Goal: Task Accomplishment & Management: Use online tool/utility

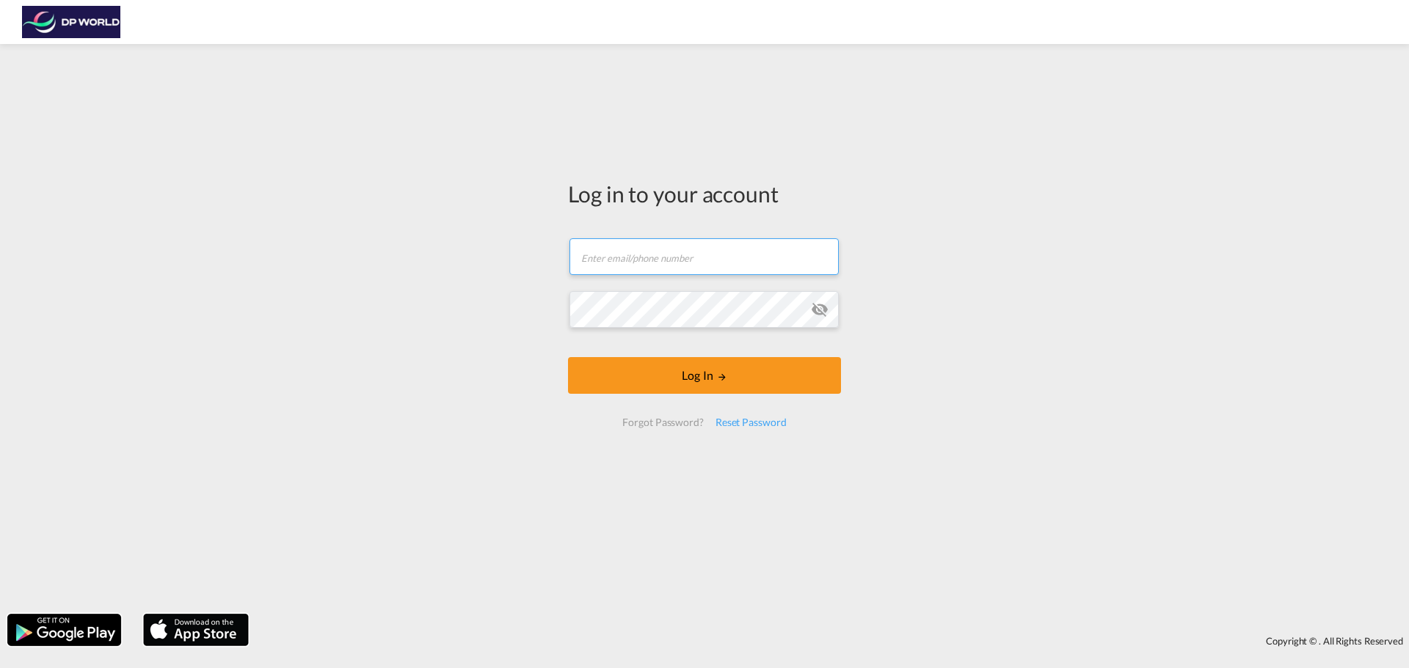
click at [660, 271] on input "text" at bounding box center [703, 256] width 269 height 37
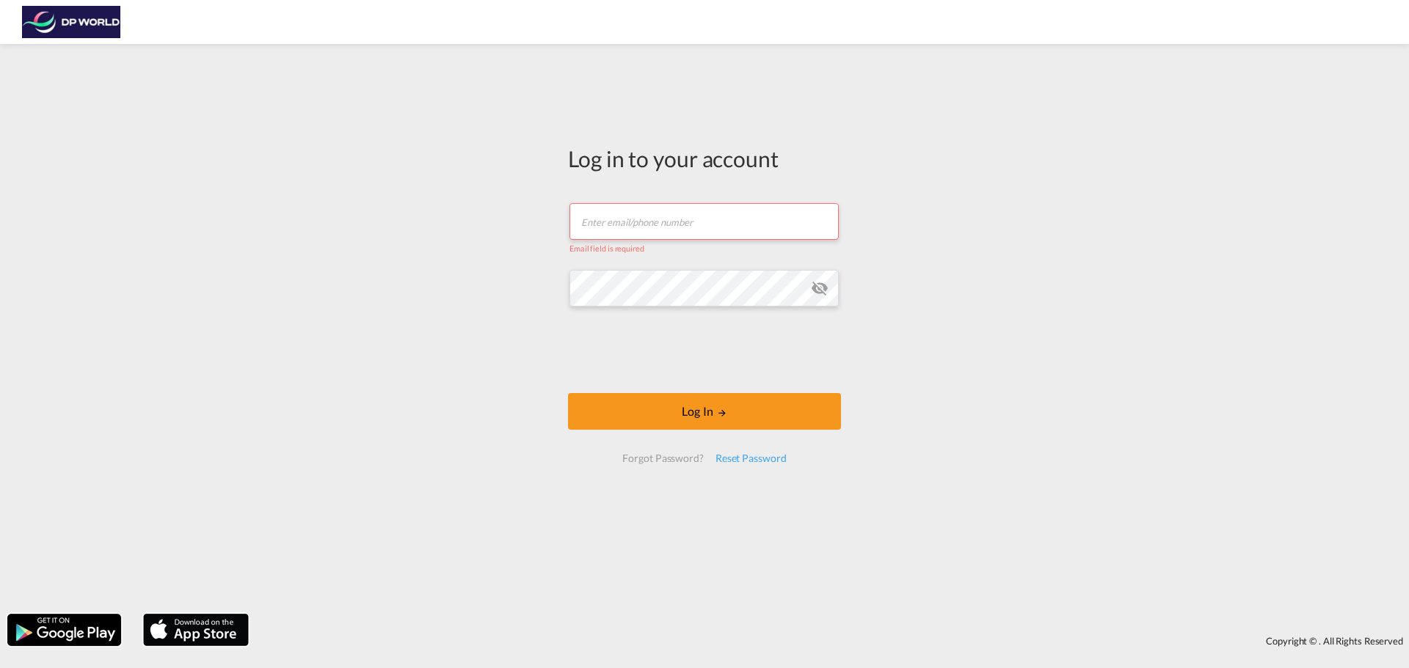
type input "[PERSON_NAME][EMAIL_ADDRESS][PERSON_NAME][DOMAIN_NAME]"
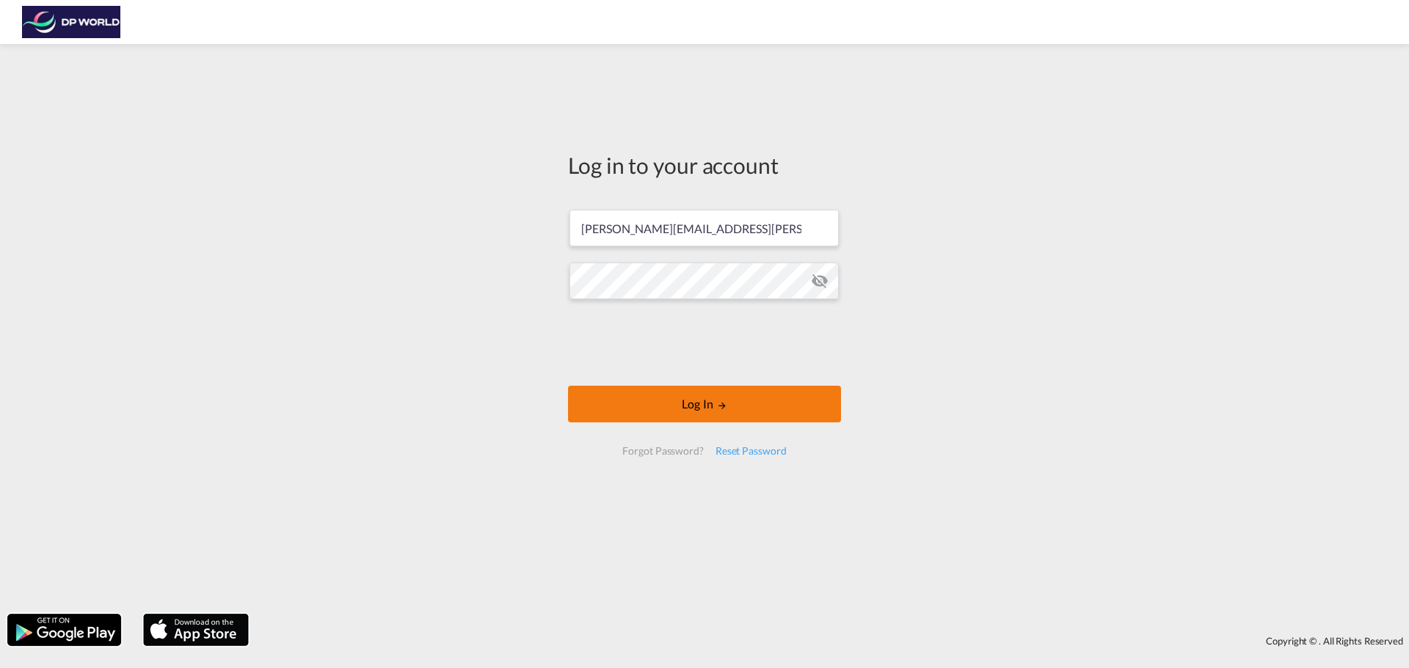
click at [704, 414] on button "Log In" at bounding box center [704, 404] width 273 height 37
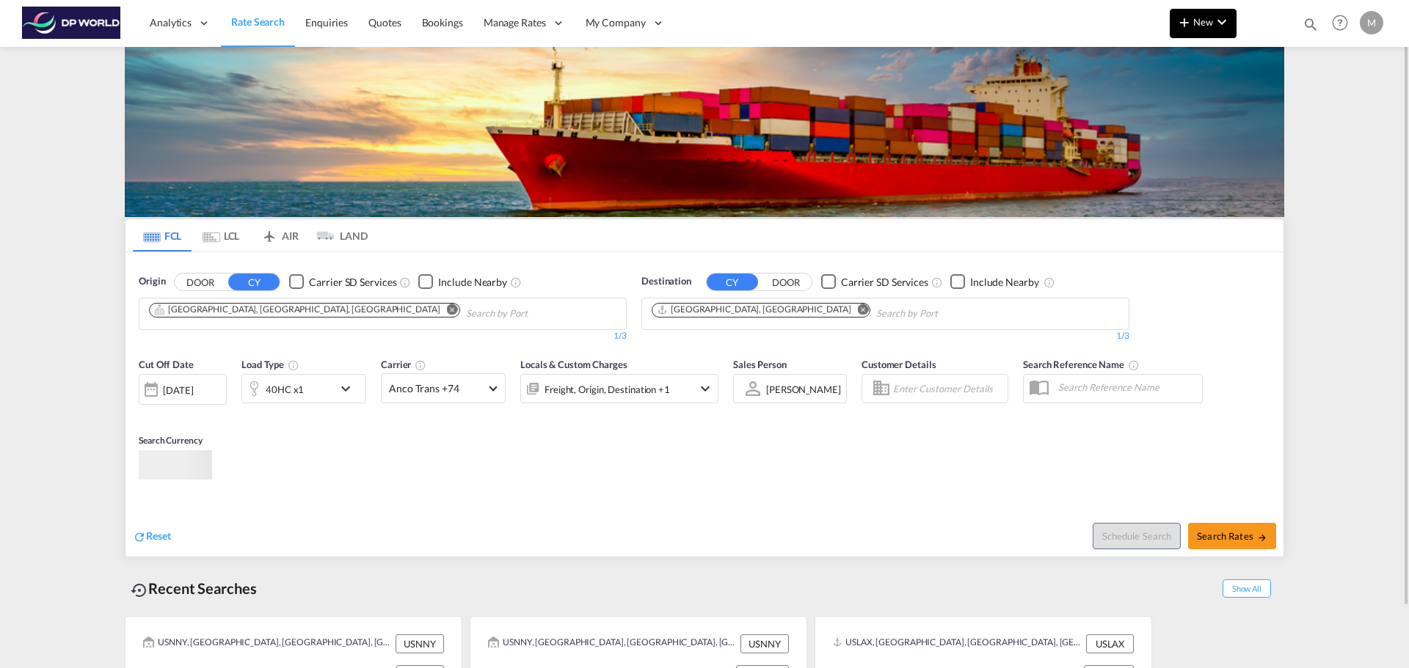
click at [1186, 22] on md-icon "icon-plus 400-fg" at bounding box center [1184, 22] width 18 height 18
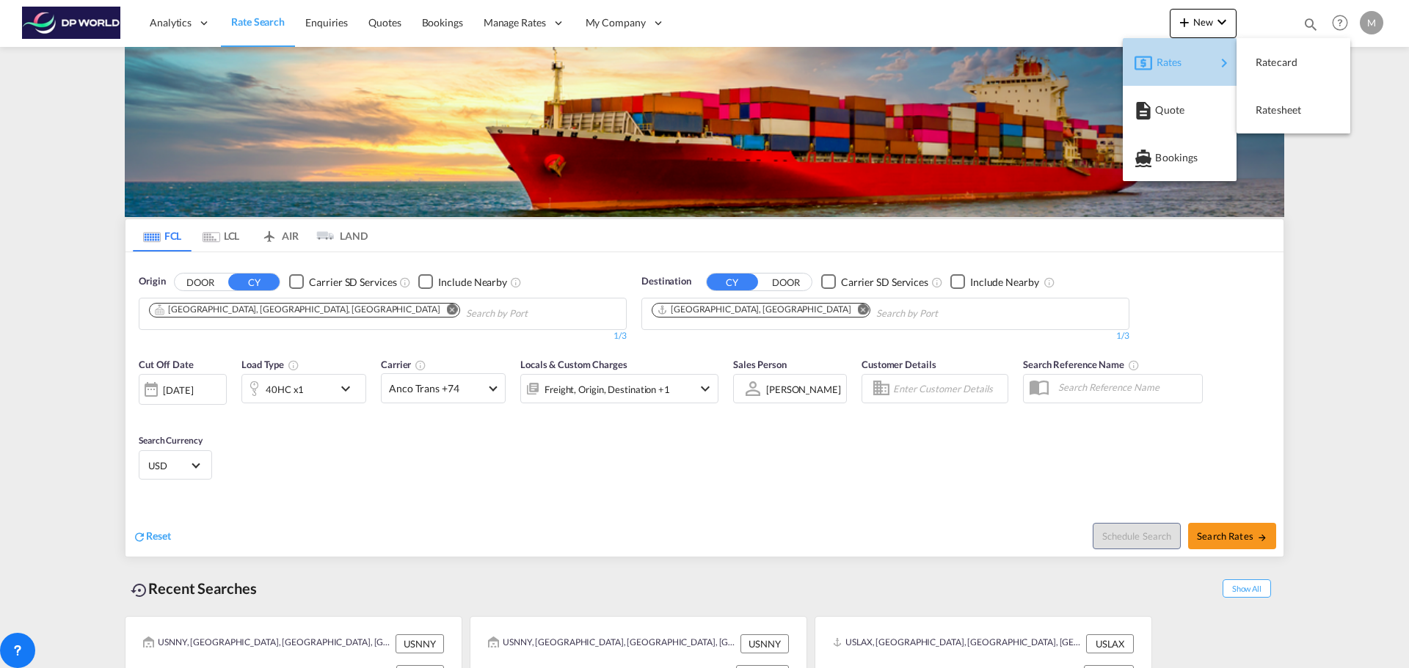
click at [1169, 70] on span "Rates" at bounding box center [1165, 62] width 18 height 29
click at [1271, 114] on span "Ratesheet" at bounding box center [1263, 109] width 16 height 29
